Goal: Navigation & Orientation: Find specific page/section

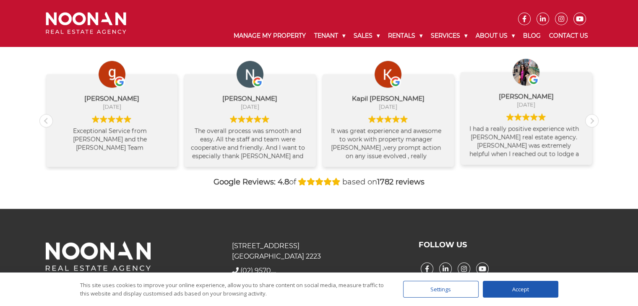
scroll to position [848, 0]
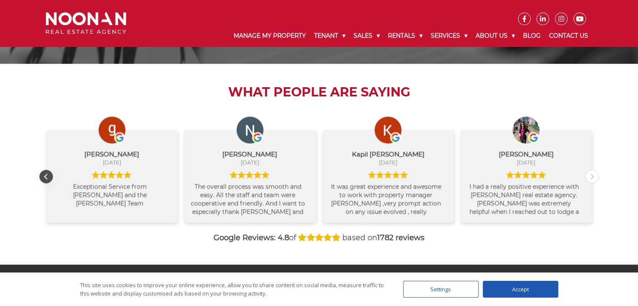
click at [46, 176] on div "Previous review" at bounding box center [46, 176] width 13 height 13
drag, startPoint x: 46, startPoint y: 176, endPoint x: 201, endPoint y: 233, distance: 165.3
click at [131, 249] on div "What People are Saying george zhou August 28, 2025 Exceptional Service from San…" at bounding box center [318, 164] width 559 height 201
click at [589, 173] on div "Next review" at bounding box center [592, 176] width 13 height 13
click at [591, 174] on div "Next review" at bounding box center [592, 176] width 13 height 13
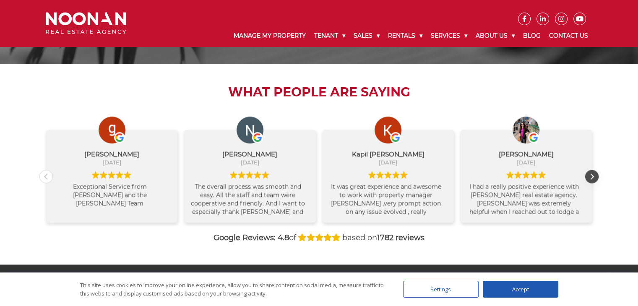
click at [591, 174] on div "Next review" at bounding box center [592, 176] width 13 height 13
click at [592, 175] on div "Next review" at bounding box center [592, 176] width 13 height 13
click at [592, 177] on div "Next review" at bounding box center [592, 176] width 13 height 13
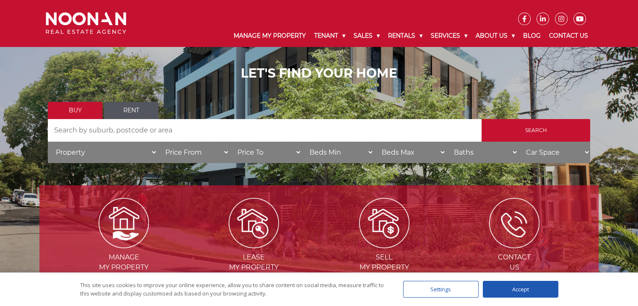
scroll to position [8, 0]
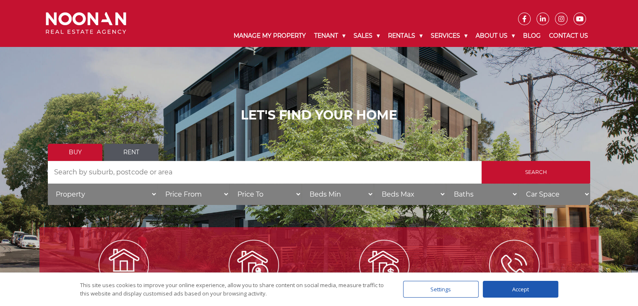
click at [539, 21] on icon at bounding box center [543, 19] width 12 height 7
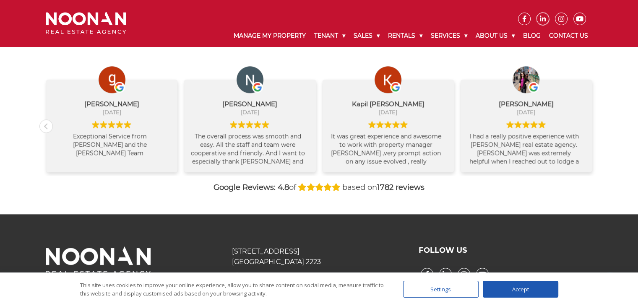
scroll to position [932, 0]
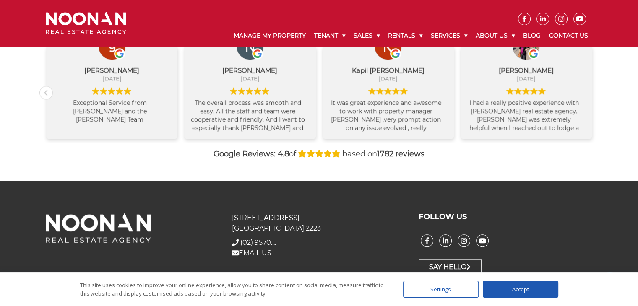
click at [388, 154] on strong "1782 reviews" at bounding box center [400, 153] width 47 height 9
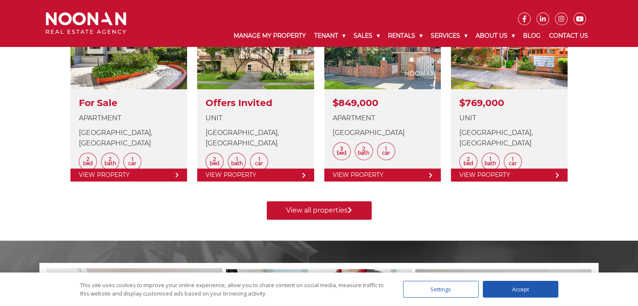
scroll to position [386, 0]
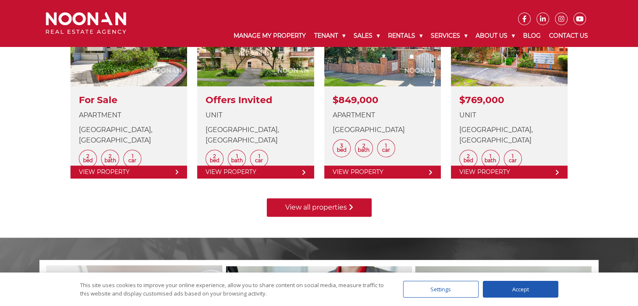
click at [347, 207] on link "View all properties" at bounding box center [319, 208] width 105 height 18
